Goal: Register for event/course

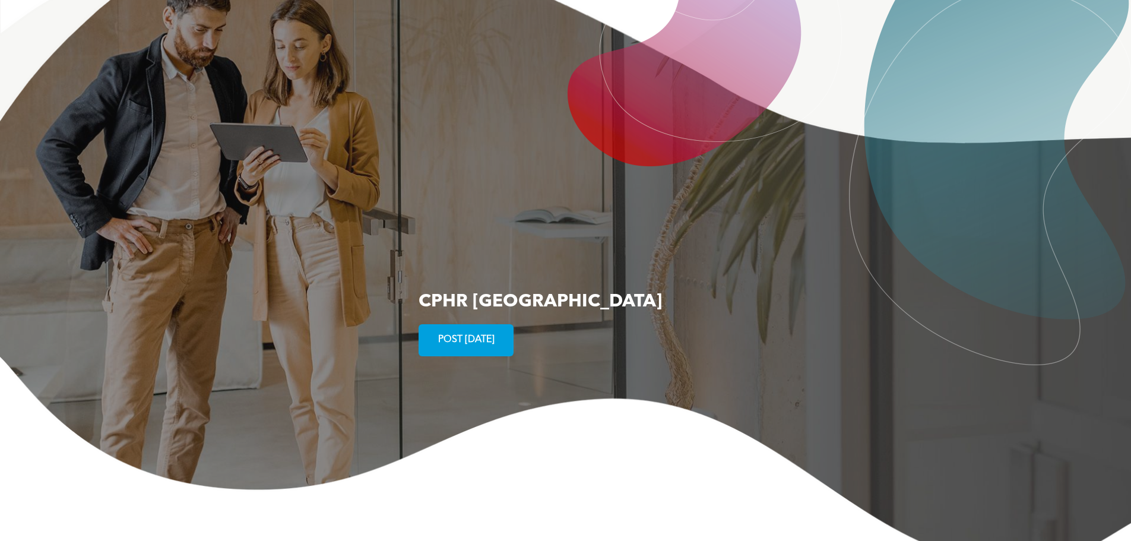
scroll to position [2077, 0]
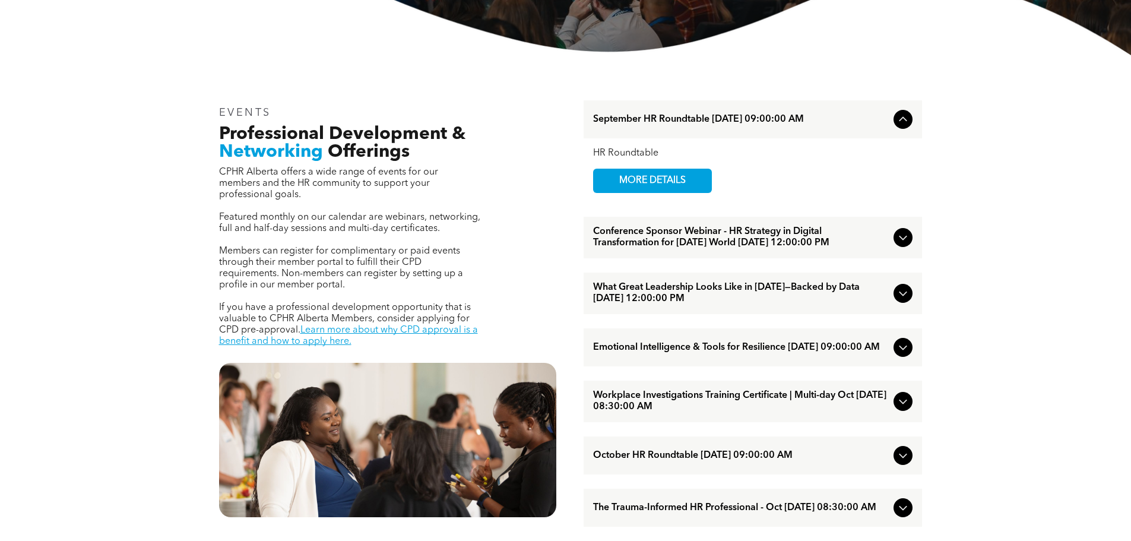
scroll to position [415, 0]
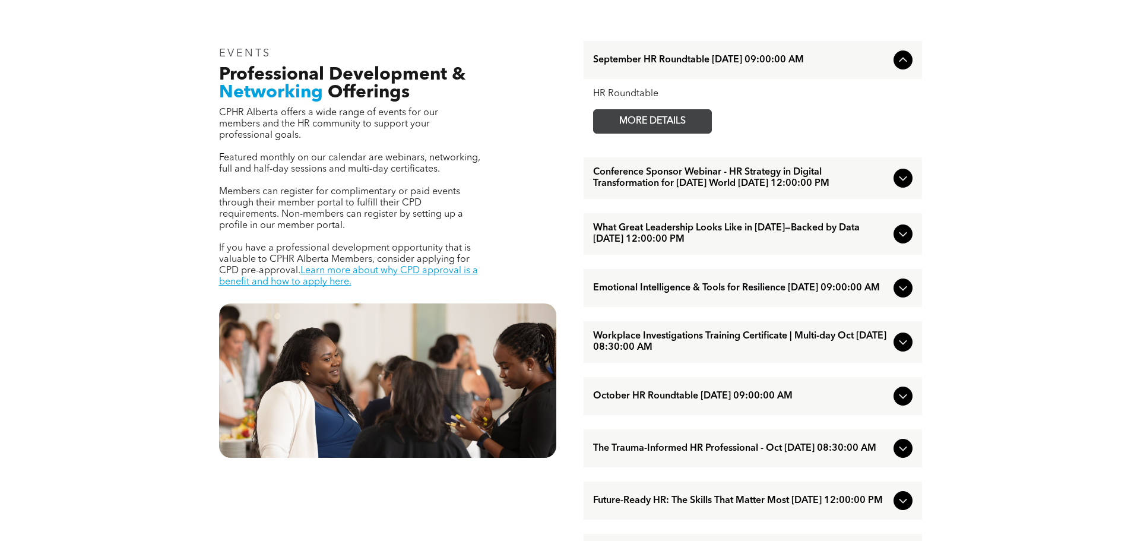
click at [670, 118] on span "MORE DETAILS" at bounding box center [652, 121] width 94 height 23
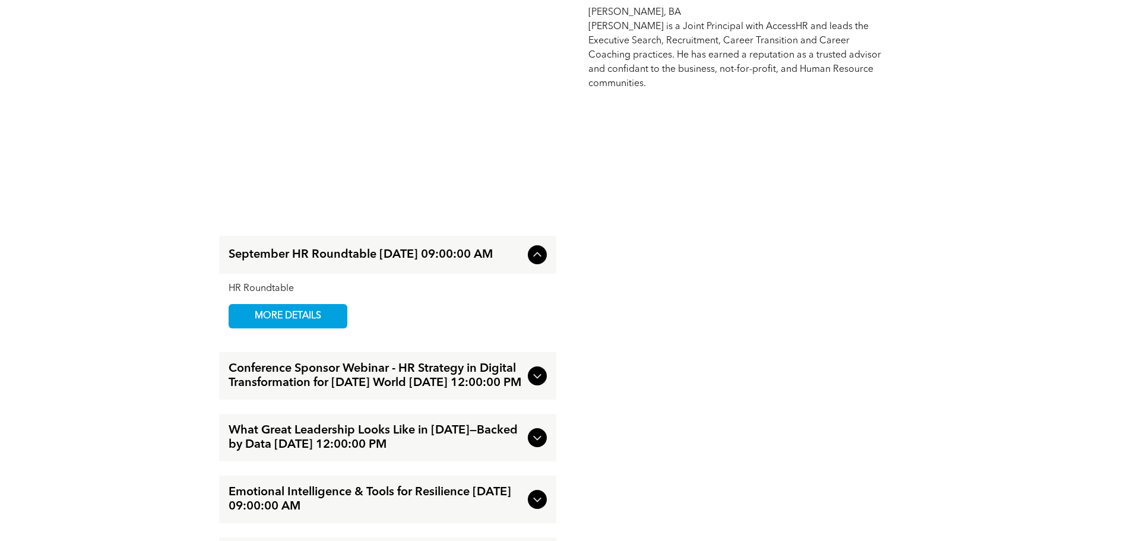
scroll to position [1781, 0]
